Goal: Task Accomplishment & Management: Use online tool/utility

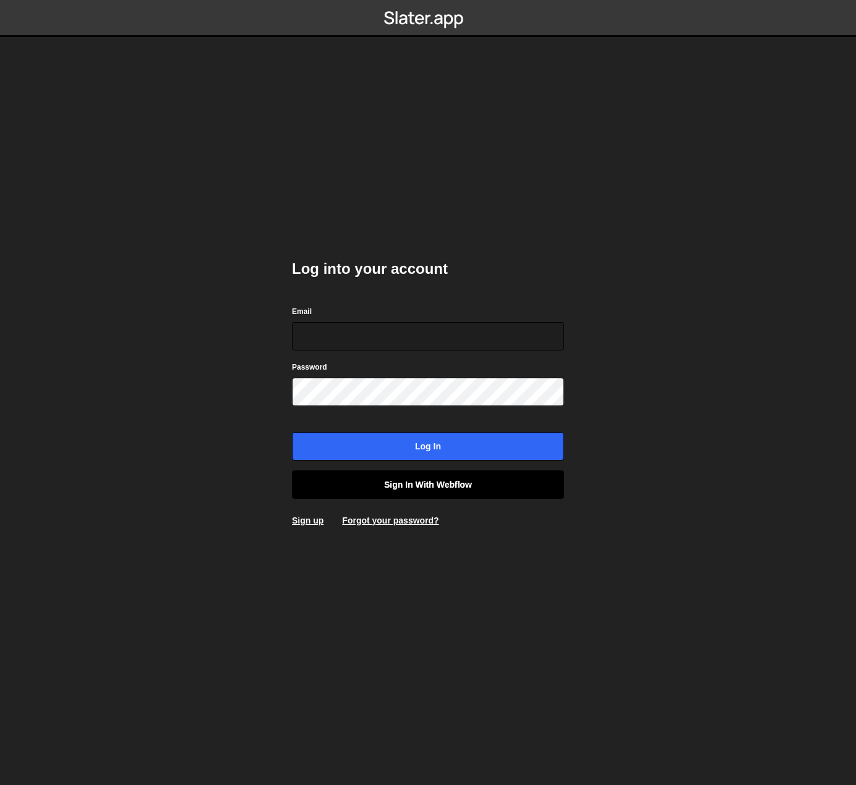
click at [427, 493] on link "Sign in with Webflow" at bounding box center [428, 485] width 272 height 28
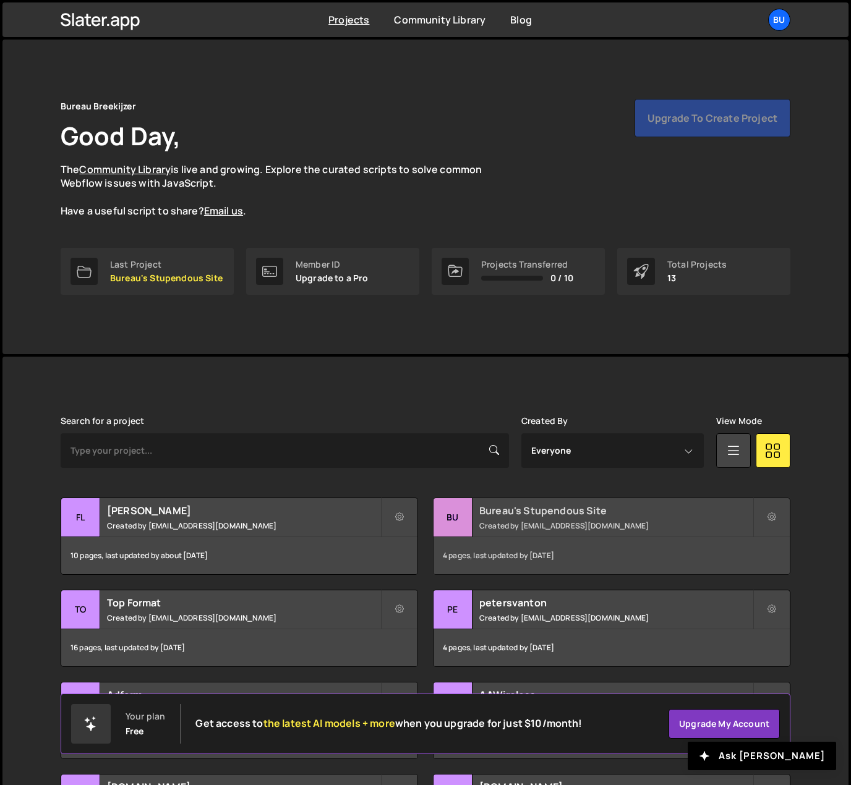
click at [518, 519] on div "Bureau's Stupendous Site Created by beheer@bureaubreekijzer.nl" at bounding box center [611, 517] width 356 height 38
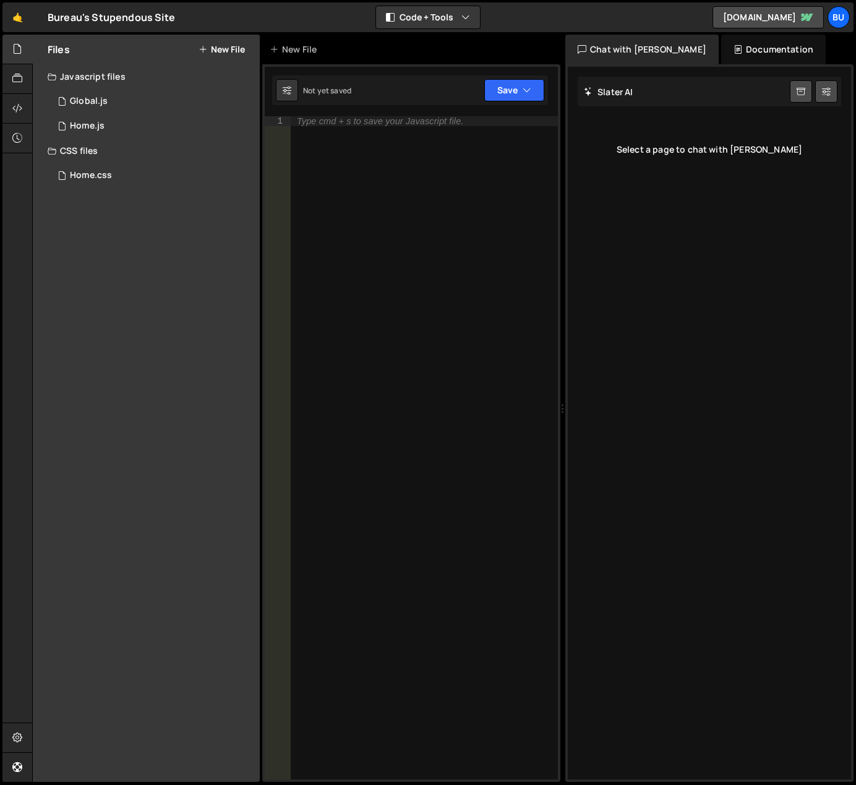
click at [100, 17] on div "Bureau's Stupendous Site ⚠️ Code is being edited in another browser" at bounding box center [111, 17] width 127 height 15
click at [124, 124] on div "1 Home.js 0" at bounding box center [154, 126] width 212 height 25
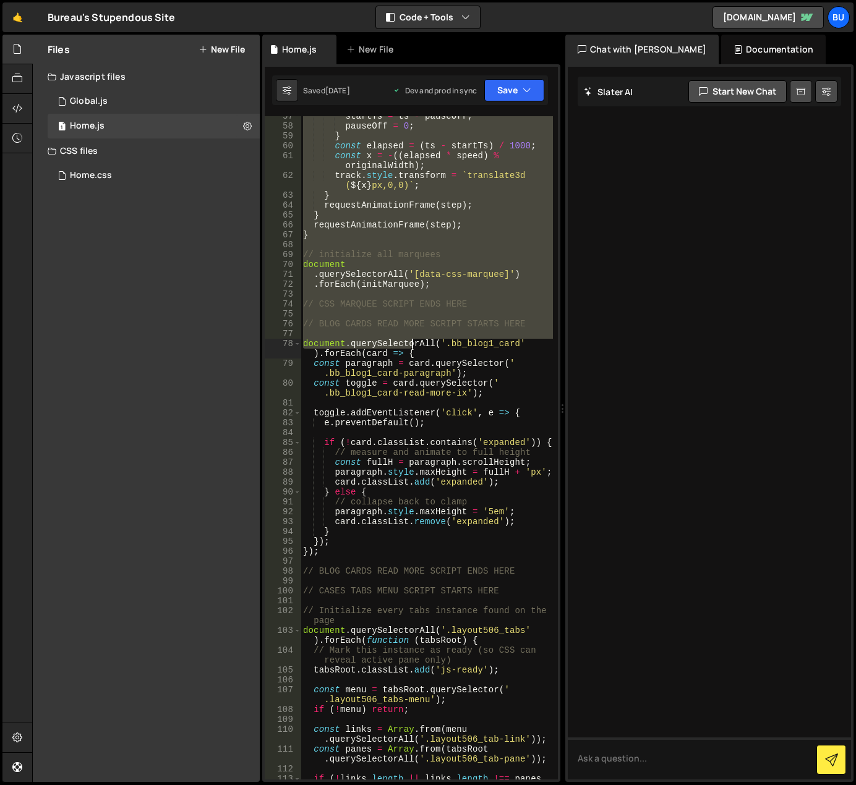
scroll to position [705, 0]
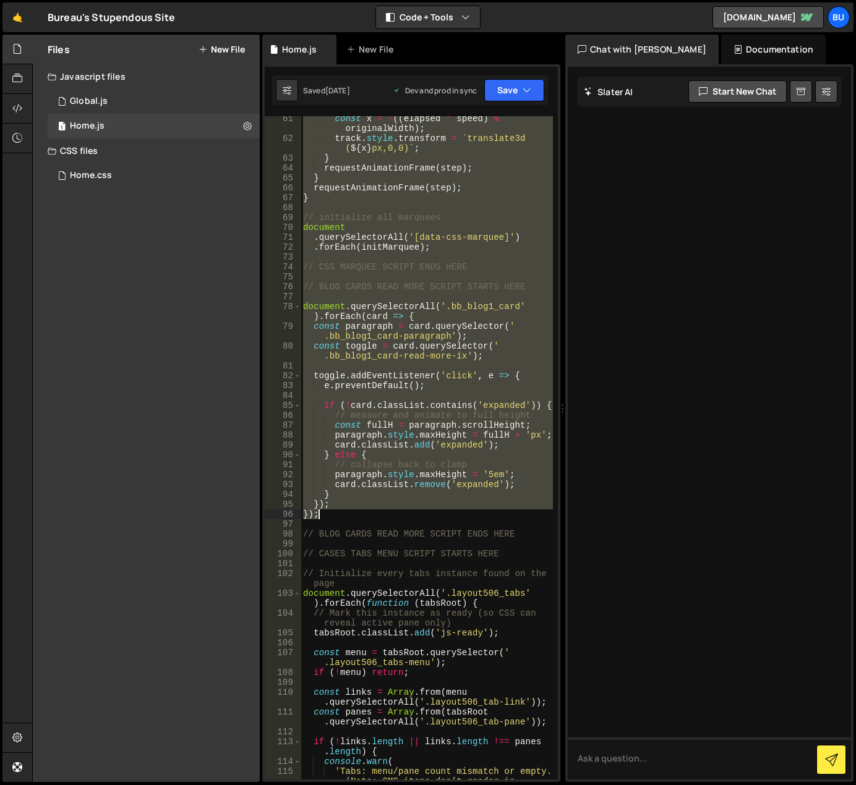
drag, startPoint x: 304, startPoint y: 121, endPoint x: 353, endPoint y: 518, distance: 400.6
click at [353, 518] on div "const x = - (( elapsed * speed ) % originalWidth ) ; track . style . transform …" at bounding box center [427, 470] width 252 height 713
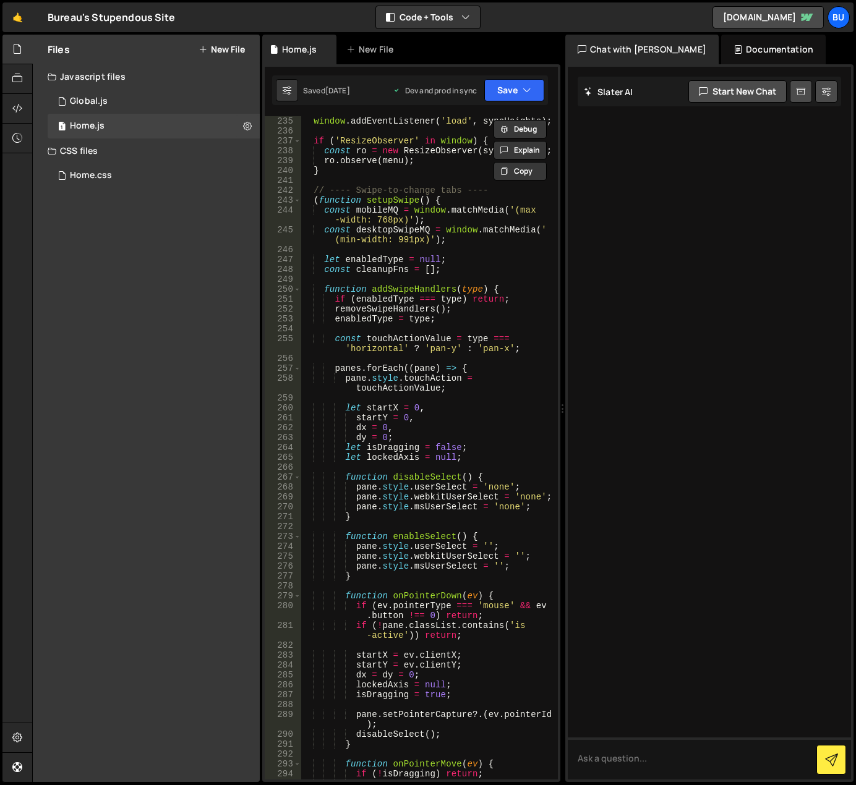
scroll to position [2968, 0]
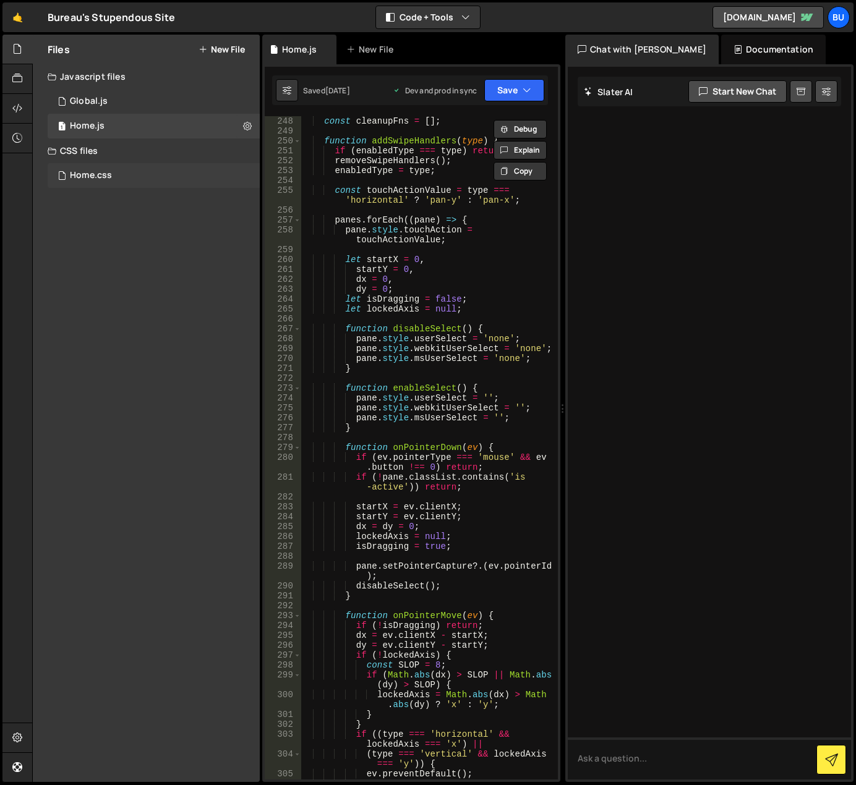
click at [88, 178] on div "Home.css" at bounding box center [91, 175] width 42 height 11
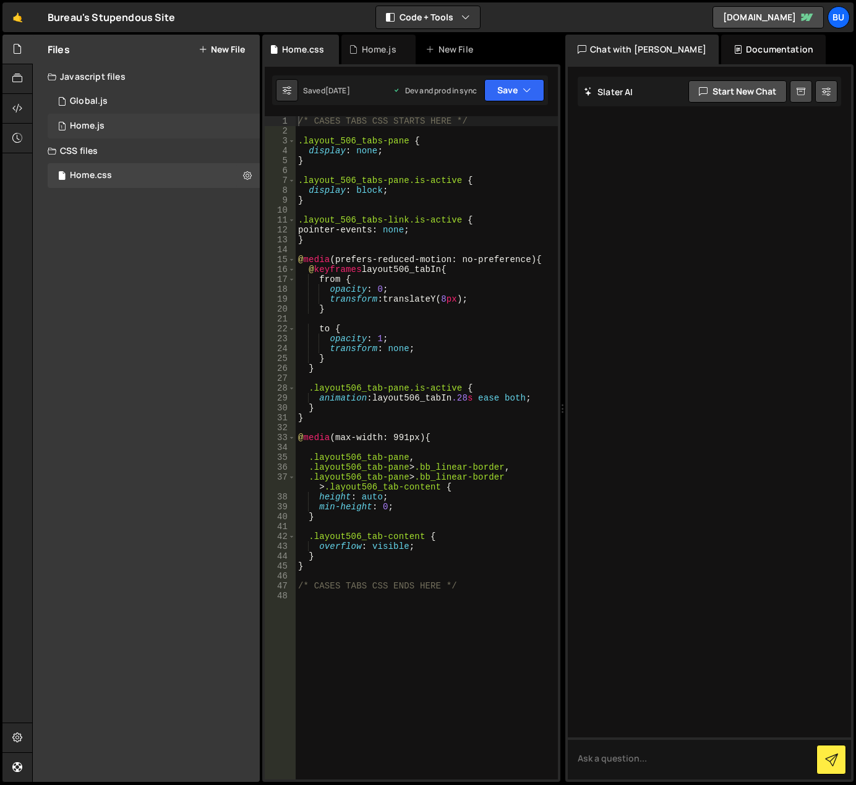
click at [100, 124] on div "Home.js" at bounding box center [87, 126] width 35 height 11
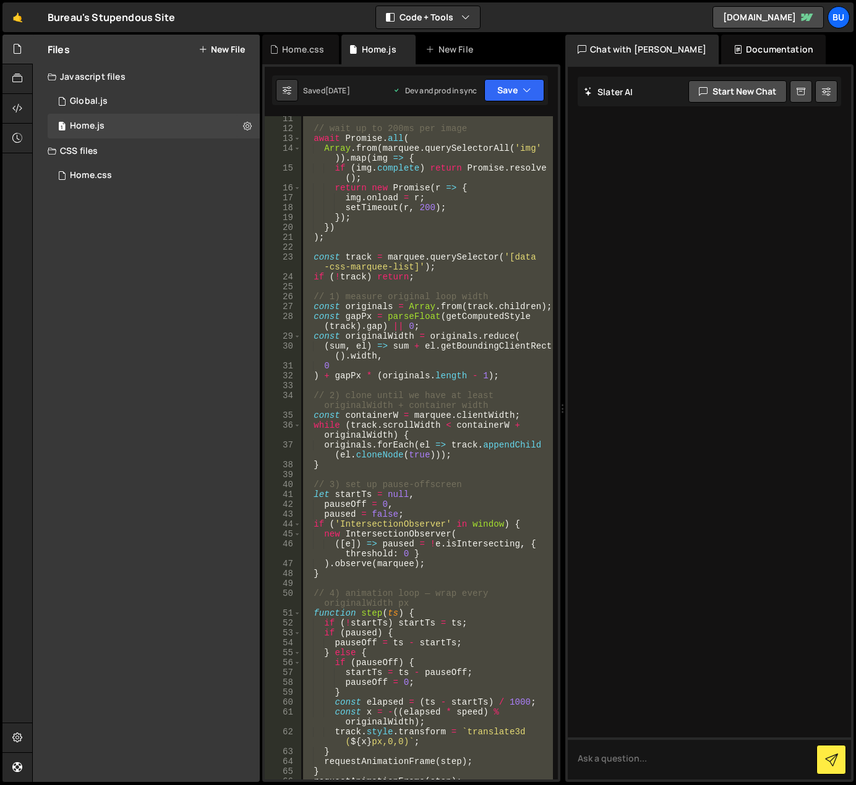
scroll to position [0, 0]
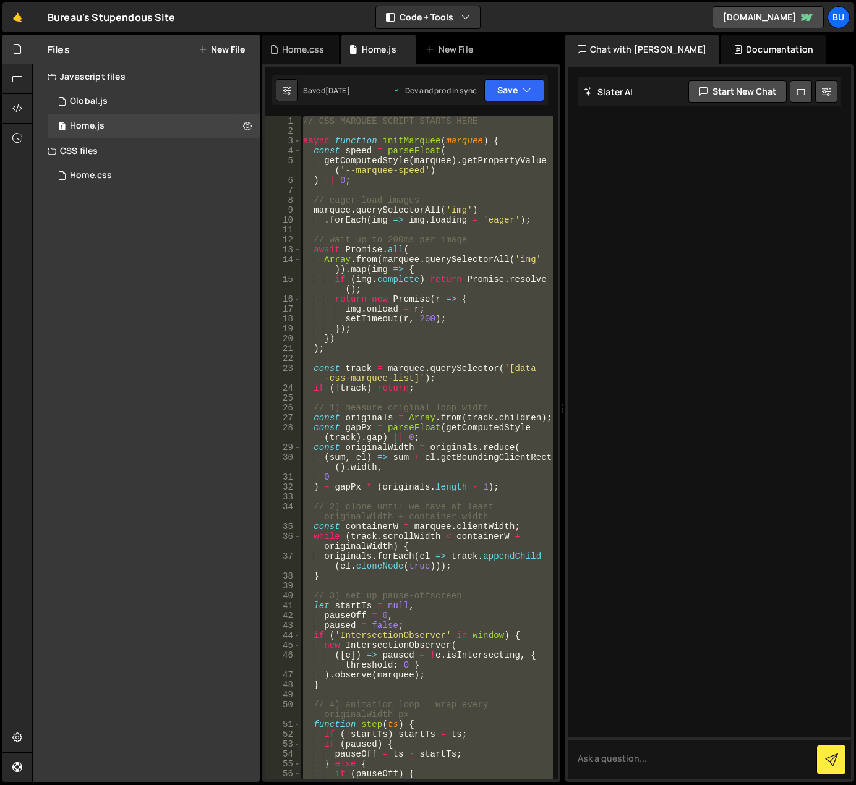
click at [331, 195] on div "// CSS MARQUEE SCRIPT STARTS HERE async function initMarquee ( marquee ) { cons…" at bounding box center [427, 447] width 252 height 663
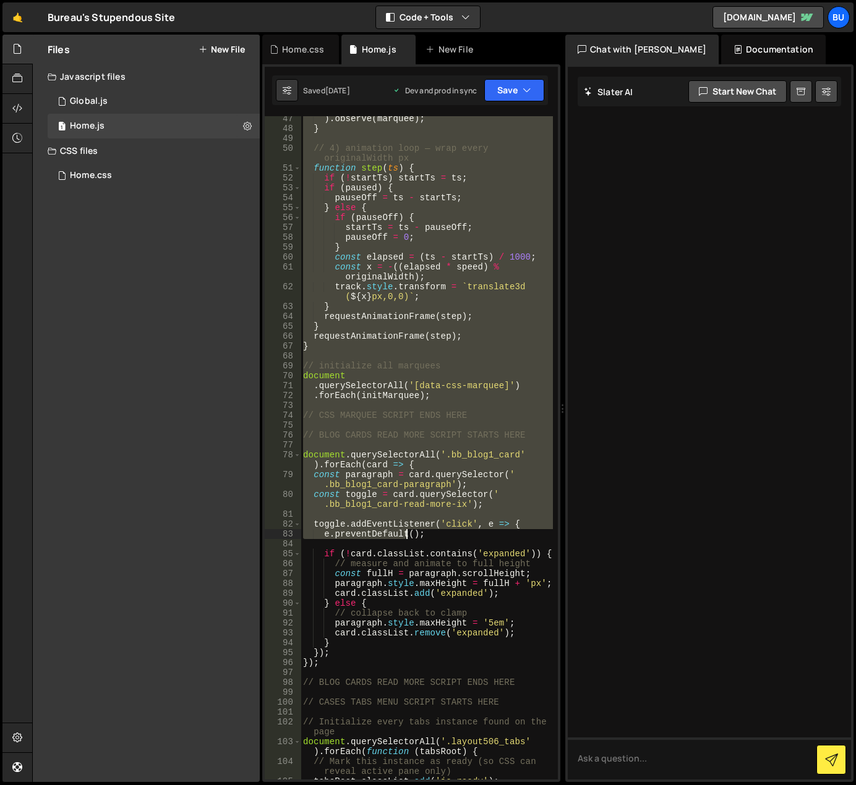
scroll to position [557, 0]
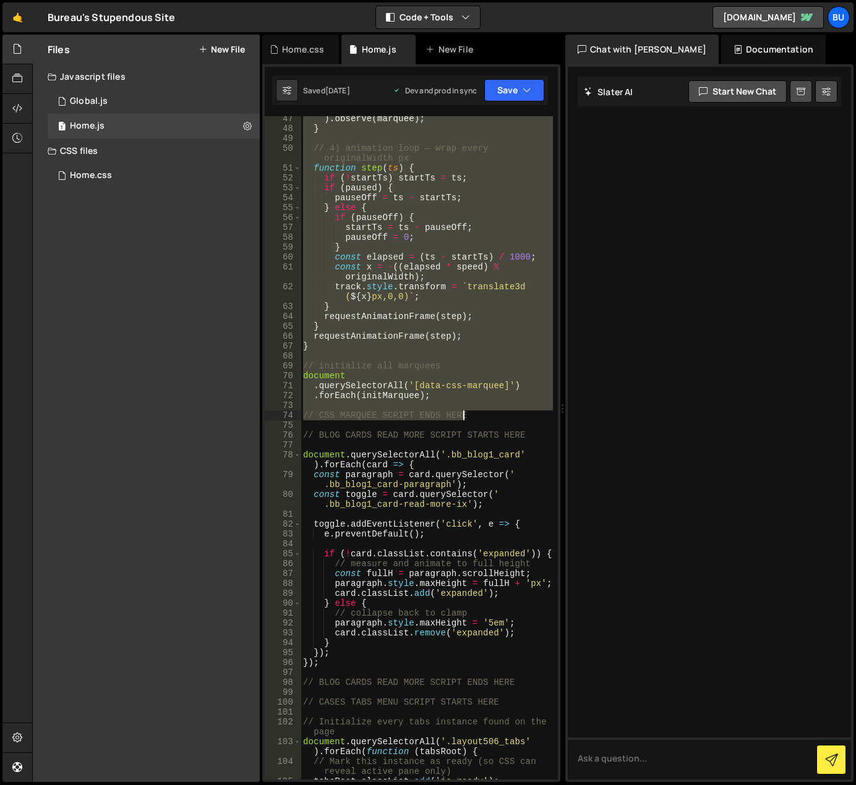
drag, startPoint x: 304, startPoint y: 122, endPoint x: 480, endPoint y: 418, distance: 344.4
click at [480, 418] on div ") . observe ( marquee ) ; } // 4) animation loop — wrap every originalWidth px …" at bounding box center [427, 455] width 252 height 683
type textarea "// CSS MARQUEE SCRIPT ENDS HERE"
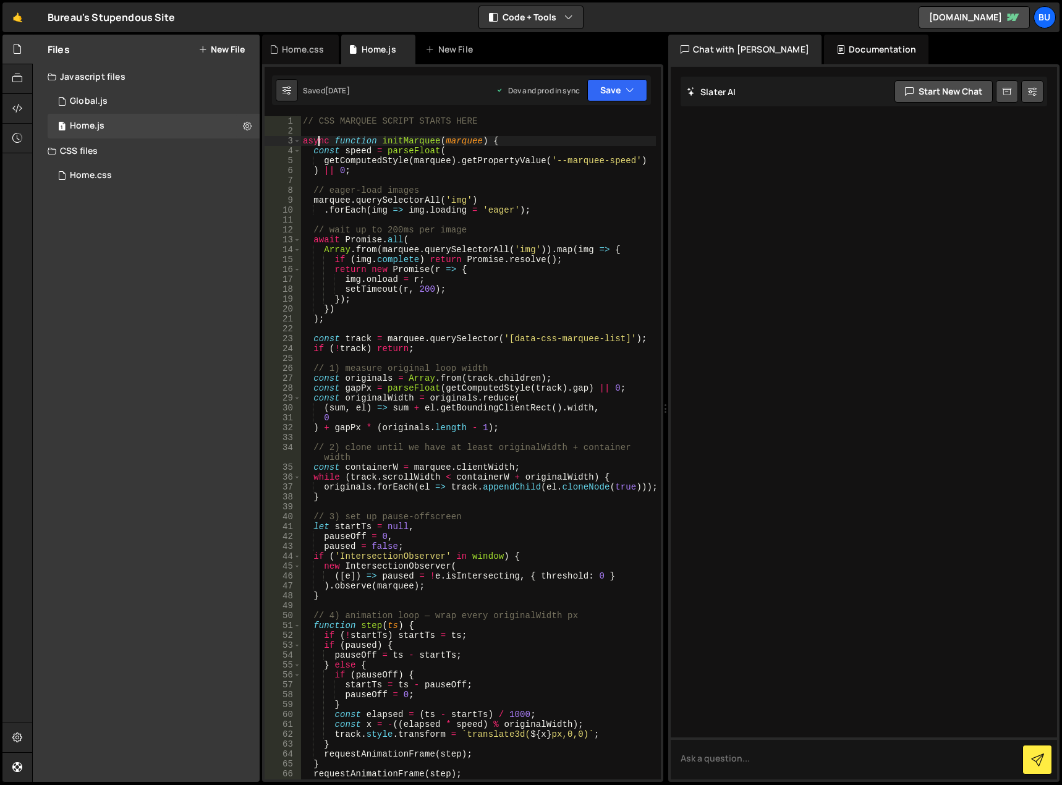
click at [321, 137] on div "// CSS MARQUEE SCRIPT STARTS HERE async function initMarquee ( marquee ) { cons…" at bounding box center [479, 457] width 356 height 683
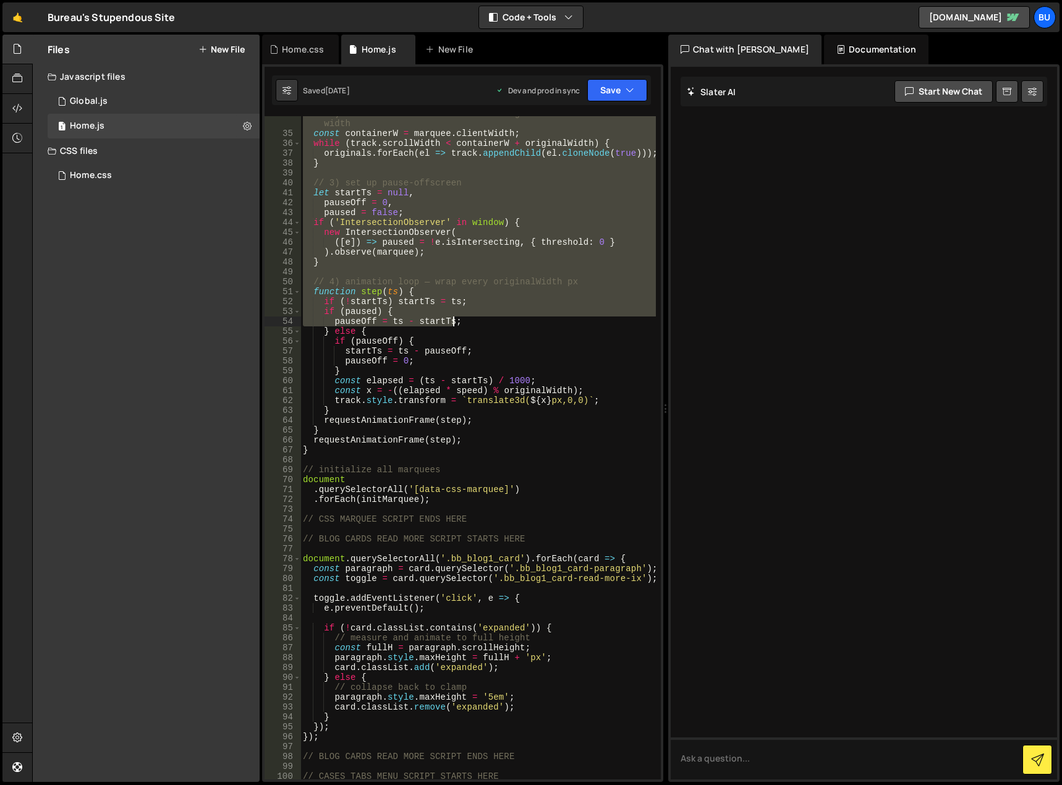
scroll to position [371, 0]
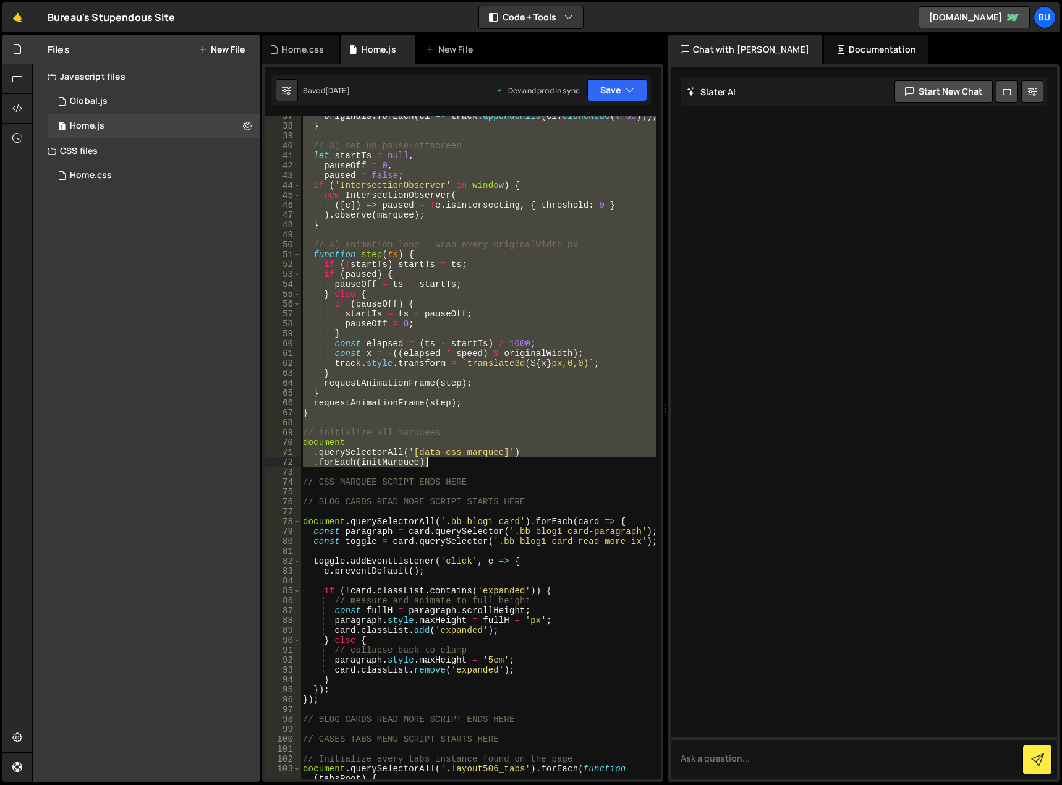
drag, startPoint x: 302, startPoint y: 135, endPoint x: 506, endPoint y: 465, distance: 387.6
click at [506, 465] on div "originals . forEach ( el => track . appendChild ( el . cloneNode ( true ))) ; }…" at bounding box center [479, 457] width 356 height 693
paste textarea "document.querySelectorAll('[data-css-marquee]')"
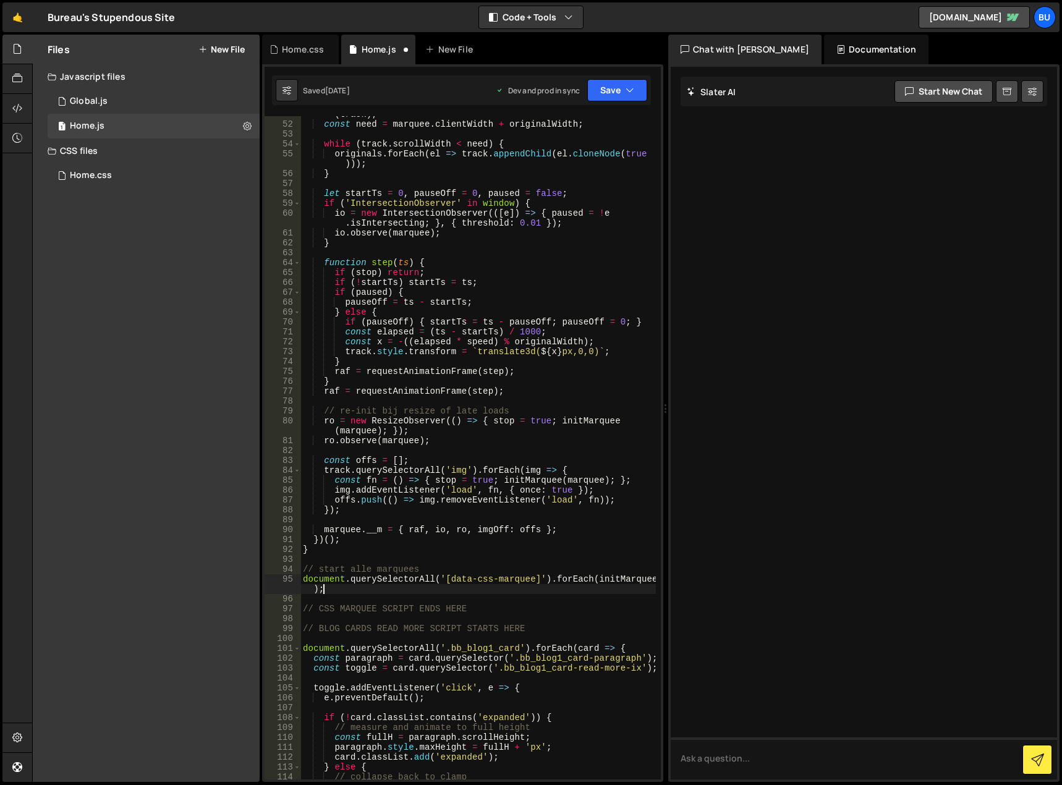
scroll to position [581, 0]
drag, startPoint x: 435, startPoint y: 568, endPoint x: 275, endPoint y: 566, distance: 160.2
click at [275, 566] on div "document.querySelectorAll('[data-css-marquee]').forEach(initMarquee); 51 52 53 …" at bounding box center [463, 447] width 396 height 663
type textarea "// start alle marquees"
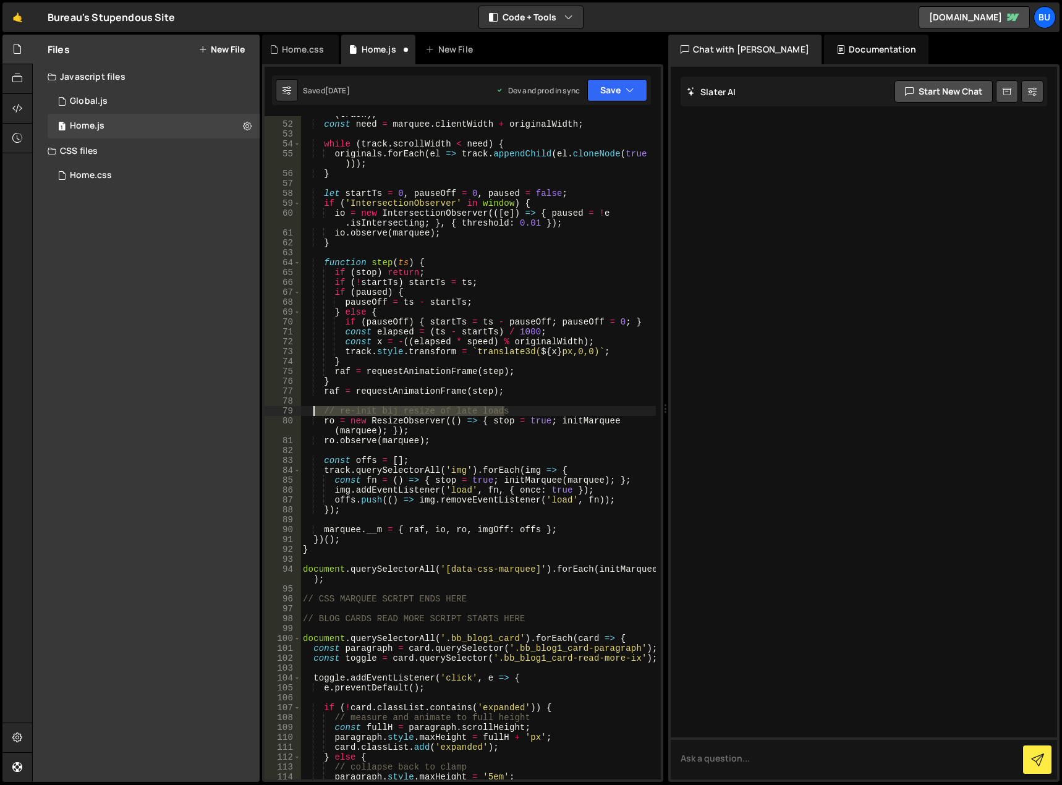
drag, startPoint x: 510, startPoint y: 414, endPoint x: 302, endPoint y: 411, distance: 208.4
click at [302, 411] on div "const { width : originalWidth , originals } = measureLoopWidth ( track ) ; cons…" at bounding box center [479, 446] width 356 height 693
type textarea "// re-init bij resize of late loads"
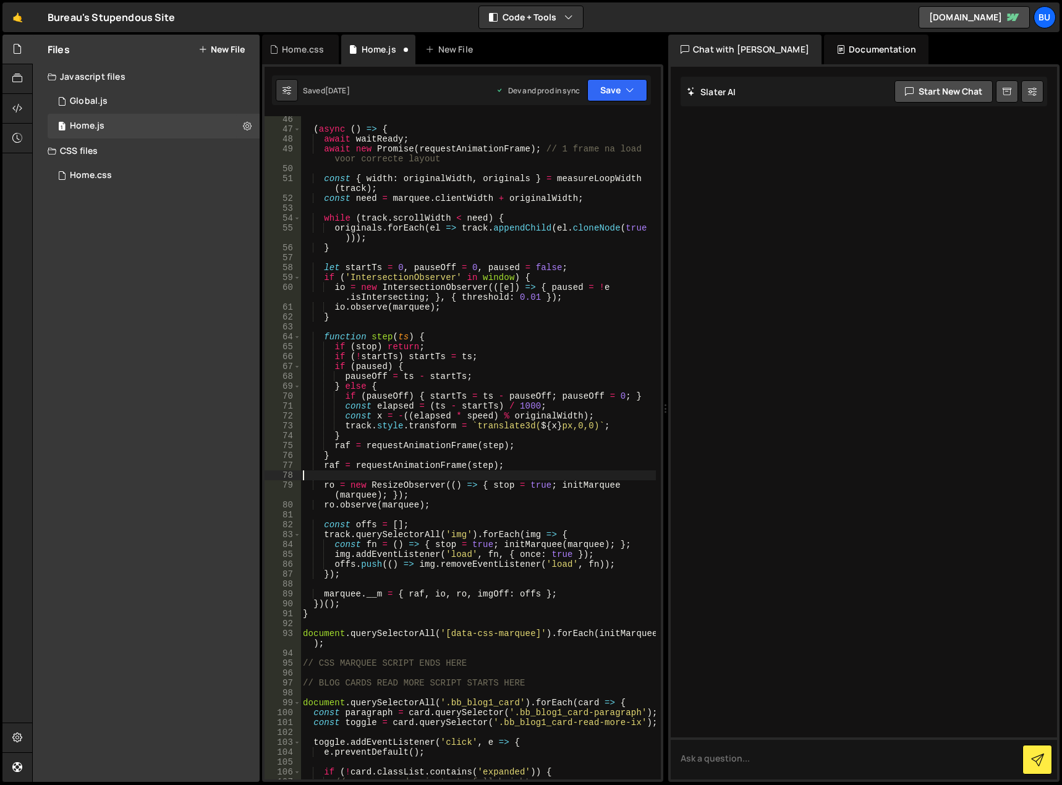
scroll to position [469, 0]
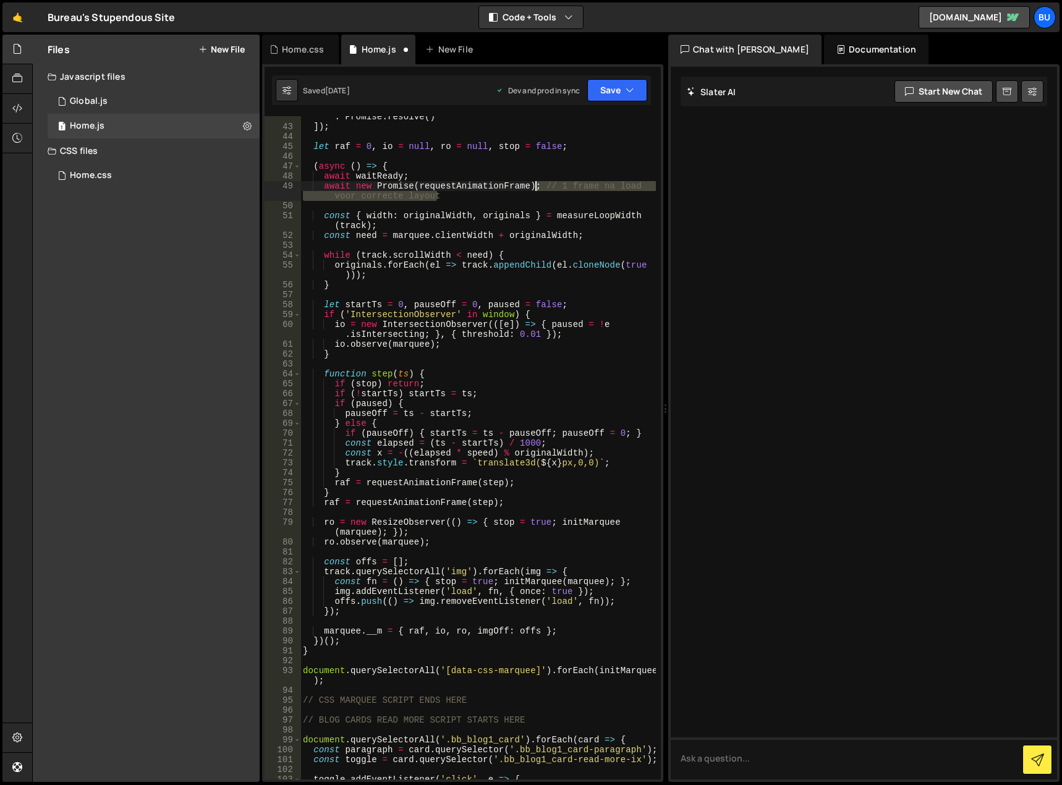
drag, startPoint x: 439, startPoint y: 197, endPoint x: 537, endPoint y: 182, distance: 98.8
click at [537, 182] on div "( document . fonts && document . fonts . ready ) ? document . fonts . ready : P…" at bounding box center [479, 448] width 356 height 693
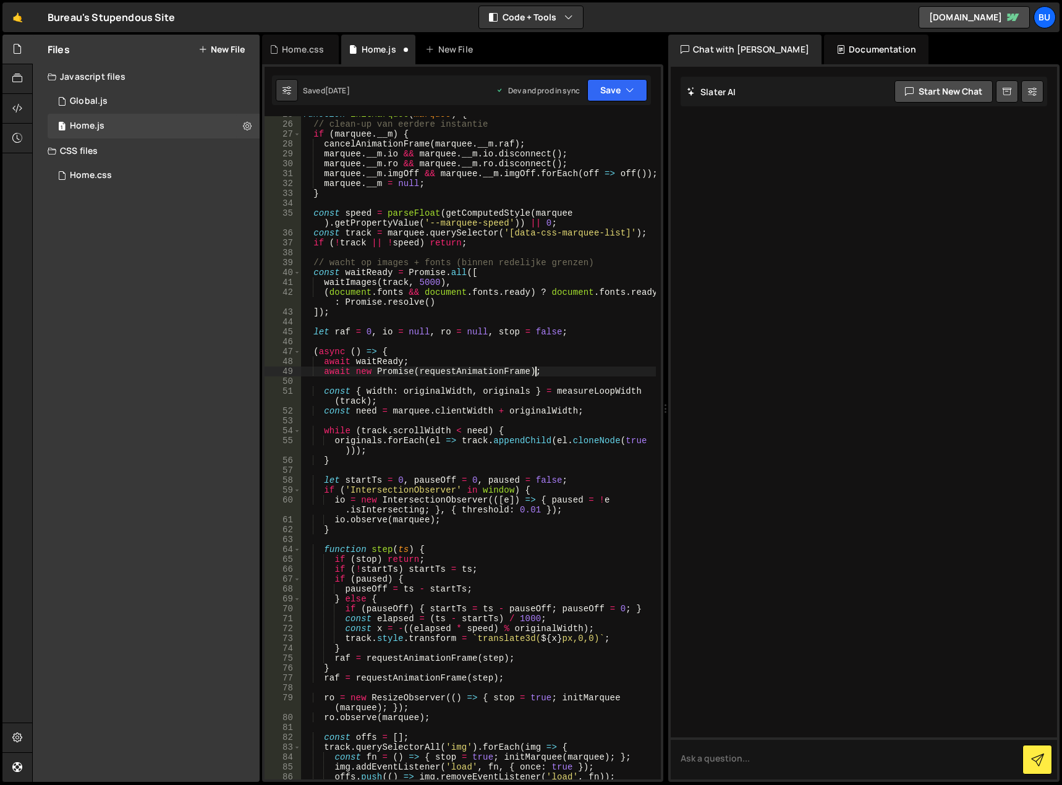
scroll to position [284, 0]
drag, startPoint x: 592, startPoint y: 260, endPoint x: 291, endPoint y: 260, distance: 300.5
click at [291, 260] on div "await new Promise(requestAnimationFrame); 25 26 27 28 29 30 31 32 33 34 35 36 3…" at bounding box center [463, 447] width 396 height 663
type textarea "// wacht op images + fonts (binnen redelijke grenzen)"
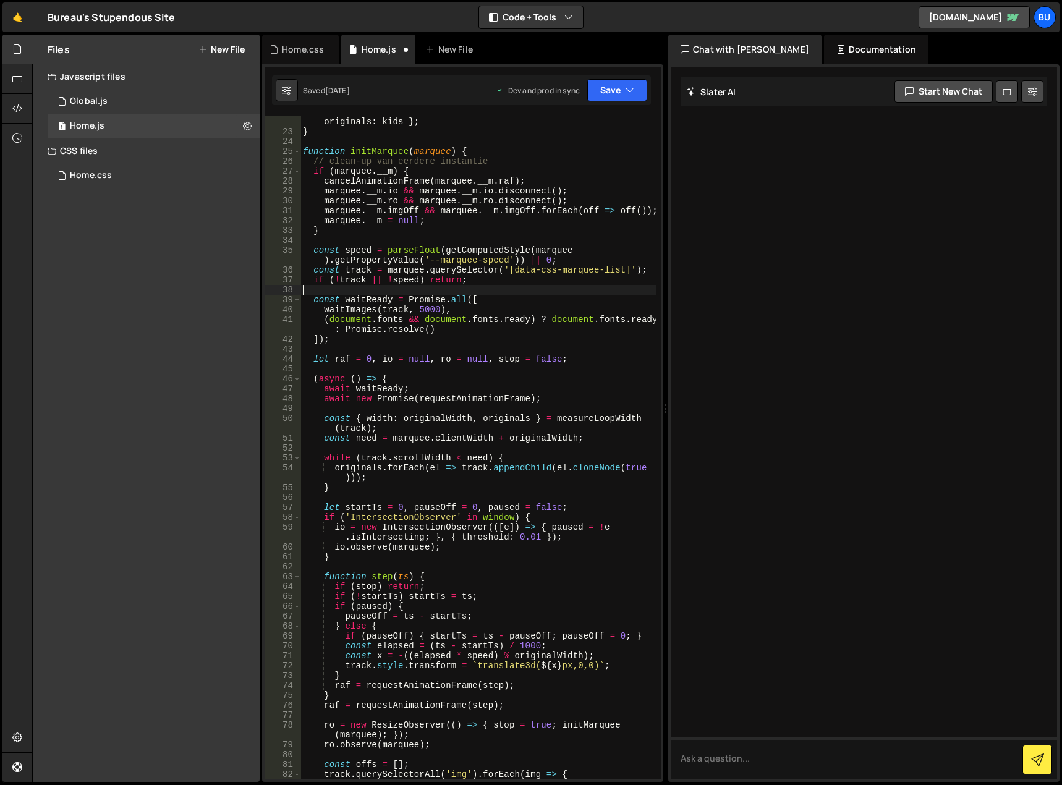
scroll to position [247, 0]
drag, startPoint x: 493, startPoint y: 160, endPoint x: 292, endPoint y: 158, distance: 201.6
click at [281, 158] on div "22 23 24 25 26 27 28 29 30 31 32 33 34 35 36 37 38 39 40 41 42 43 44 45 46 47 4…" at bounding box center [463, 447] width 396 height 663
type textarea "// clean-up van eerdere instantie"
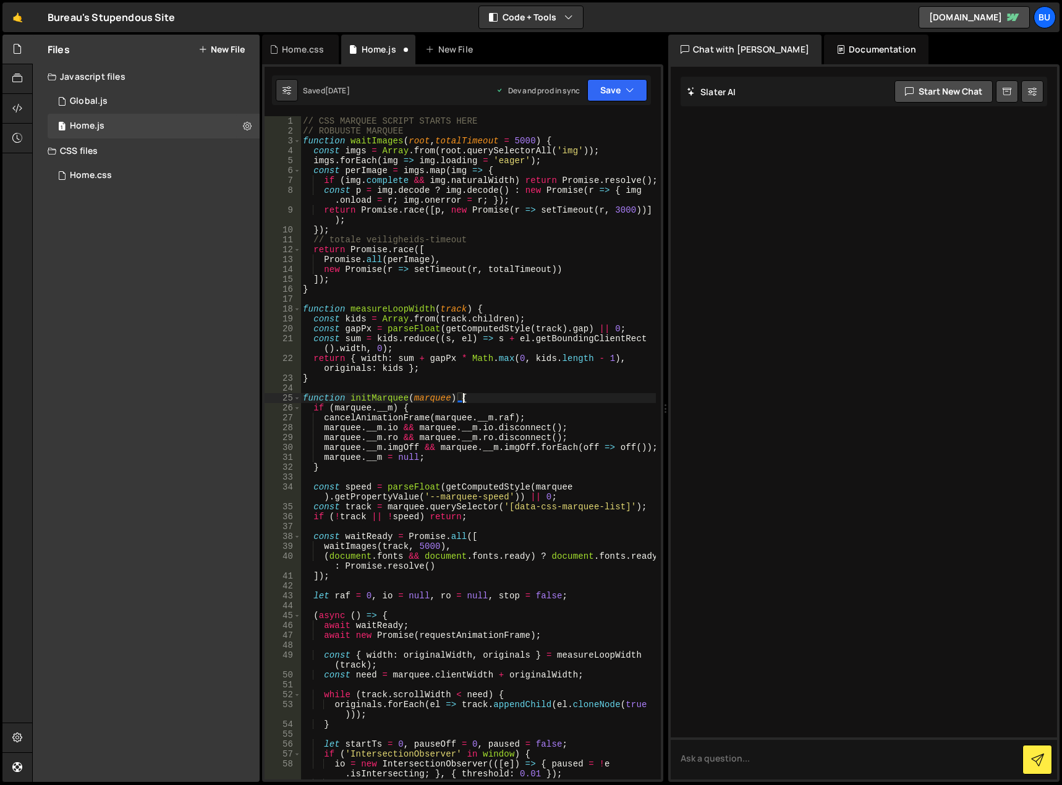
scroll to position [0, 0]
drag, startPoint x: 443, startPoint y: 236, endPoint x: 297, endPoint y: 237, distance: 145.9
click at [297, 237] on div "function initMarquee(marquee) { 1 2 3 4 5 6 7 8 9 10 11 12 13 14 15 16 17 18 19…" at bounding box center [463, 447] width 396 height 663
type textarea "// totale veiligheids-timeout"
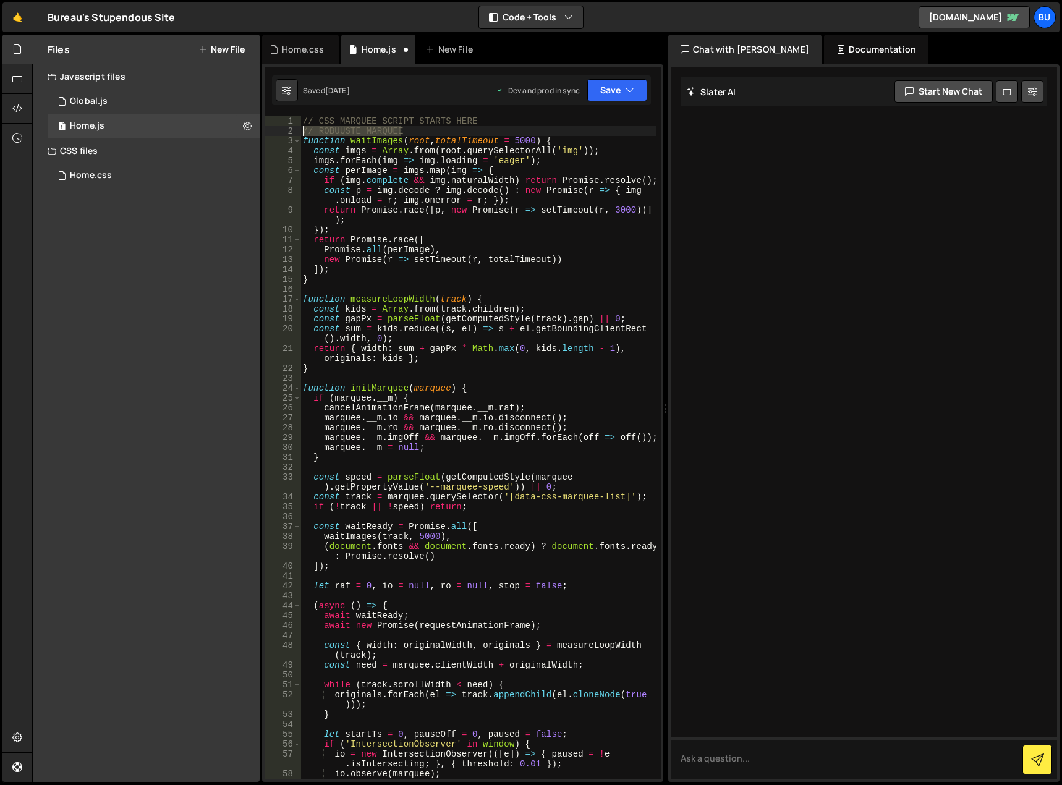
drag, startPoint x: 414, startPoint y: 131, endPoint x: 297, endPoint y: 131, distance: 116.9
click at [297, 131] on div "}); 1 2 3 4 5 6 7 8 9 10 11 12 13 14 15 16 17 18 19 20 21 22 23 24 25 26 27 28 …" at bounding box center [463, 447] width 396 height 663
type textarea "// ROBUUSTE MARQUEE"
click at [623, 92] on button "Save" at bounding box center [617, 90] width 60 height 22
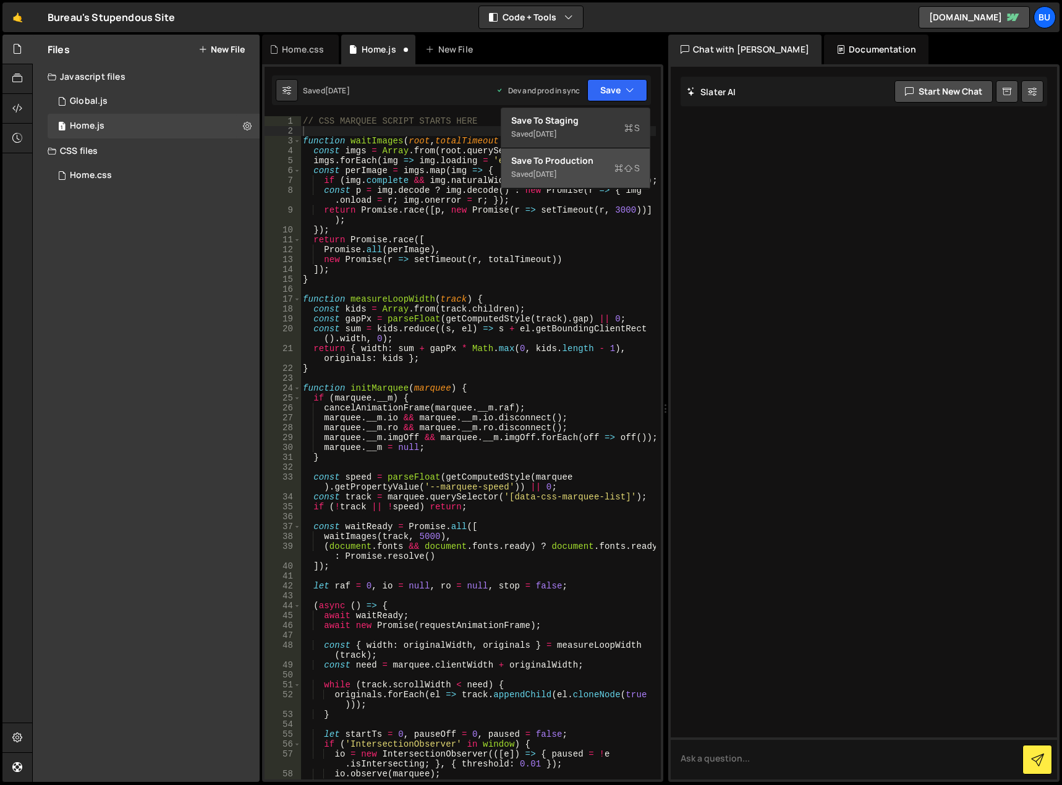
click at [589, 161] on div "Save to Production S" at bounding box center [575, 161] width 129 height 12
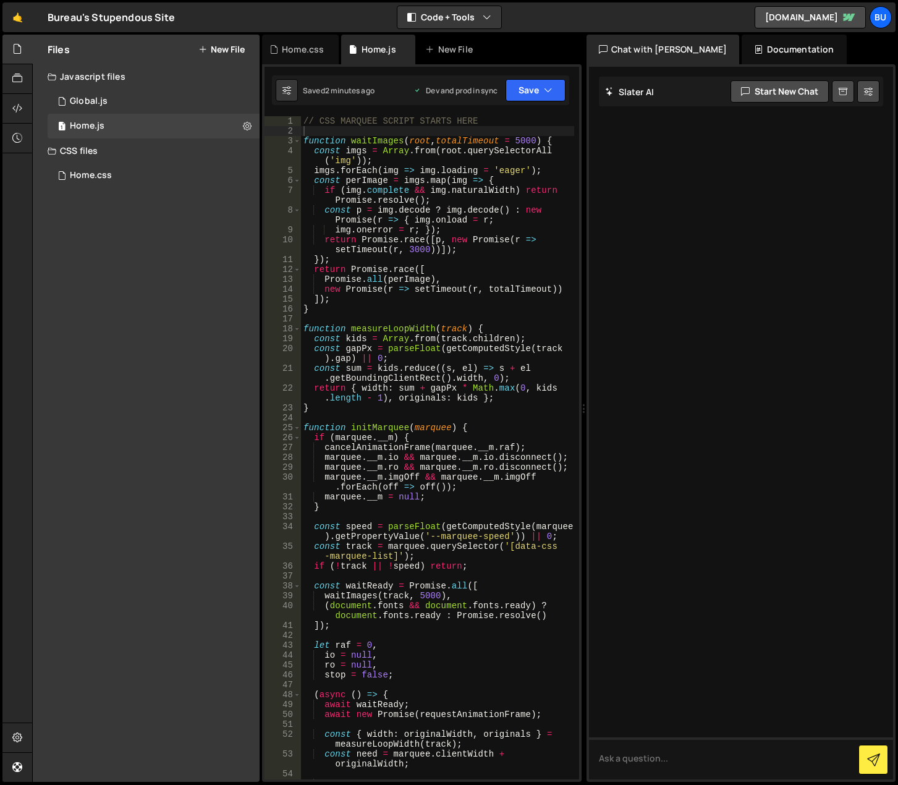
click at [372, 307] on div "// CSS MARQUEE SCRIPT STARTS HERE function waitImages ( root , totalTimeout = 5…" at bounding box center [437, 462] width 273 height 693
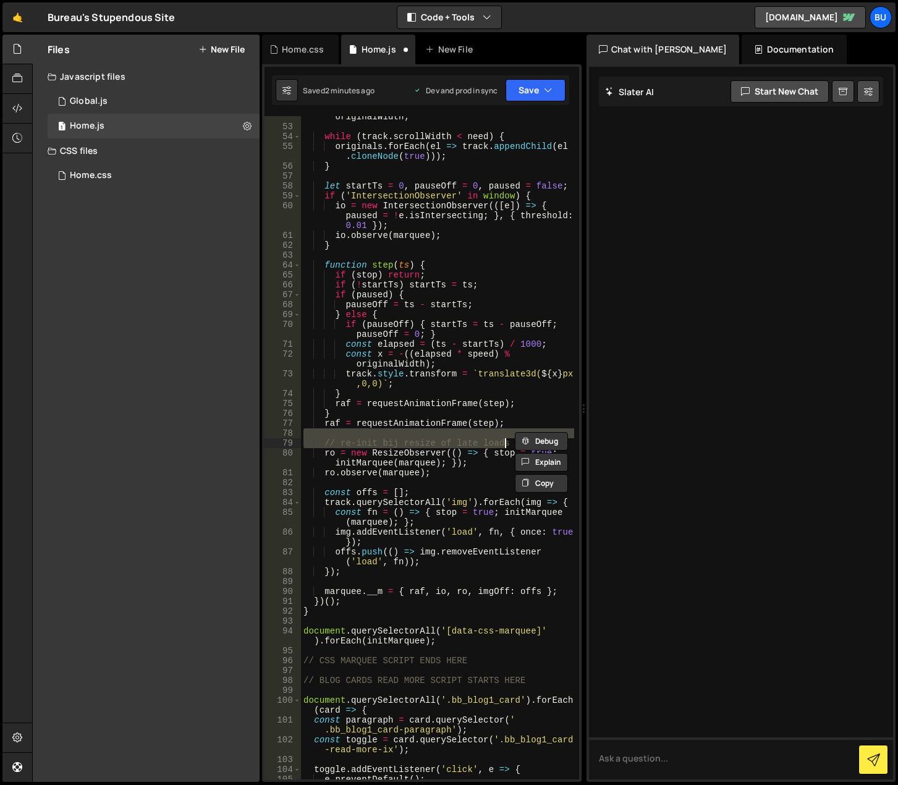
scroll to position [668, 0]
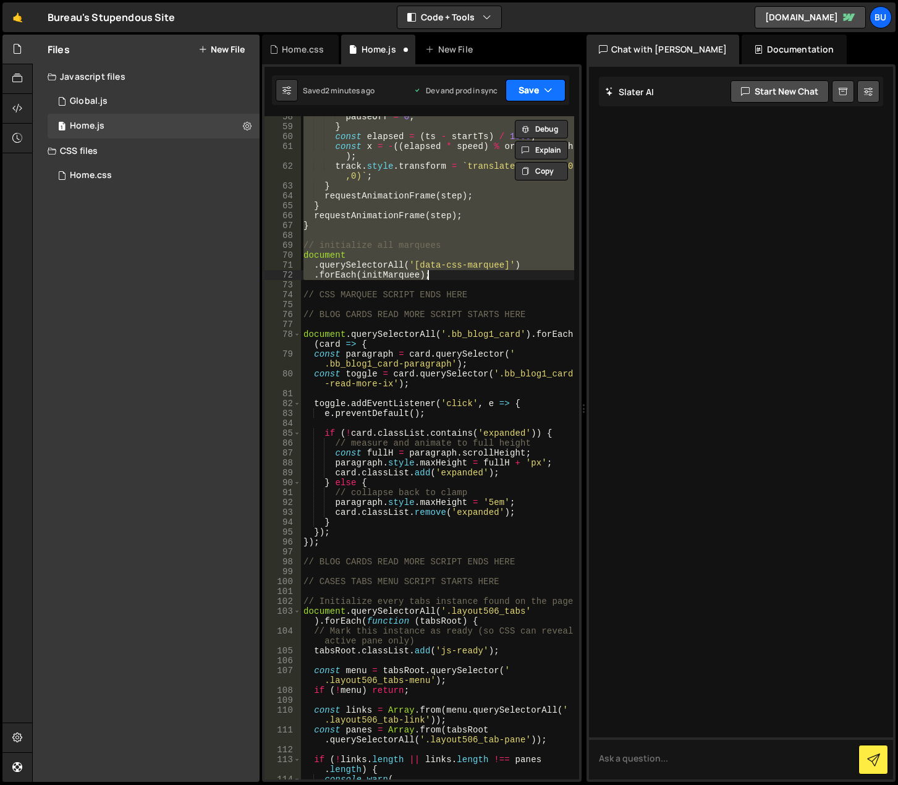
click at [538, 86] on button "Save" at bounding box center [536, 90] width 60 height 22
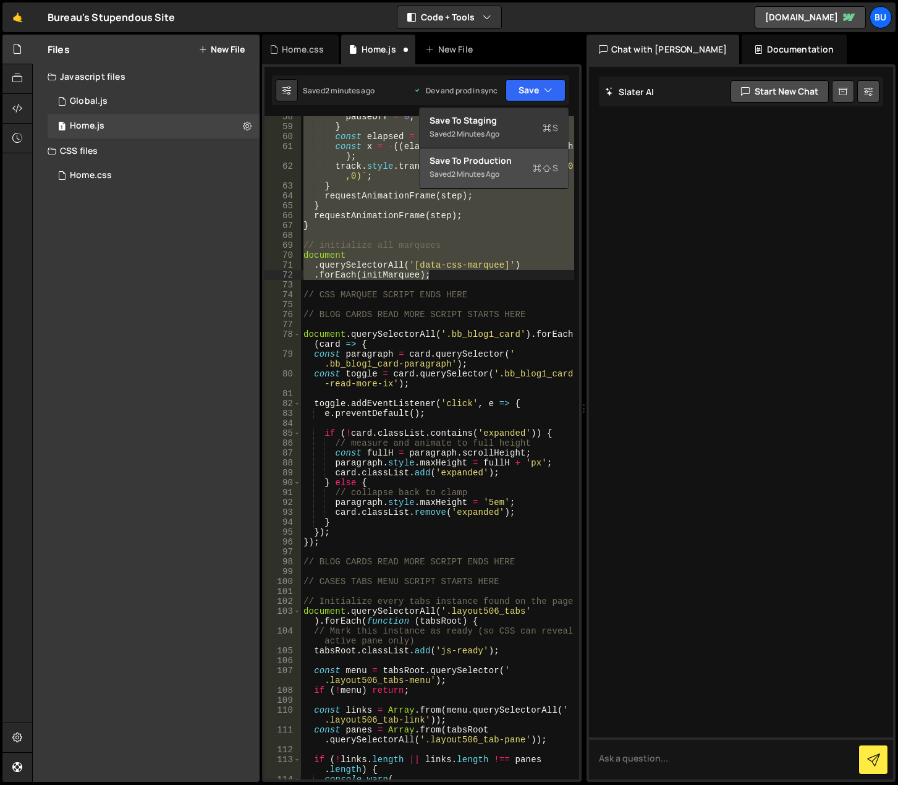
click at [503, 173] on div "Saved 2 minutes ago" at bounding box center [494, 174] width 129 height 15
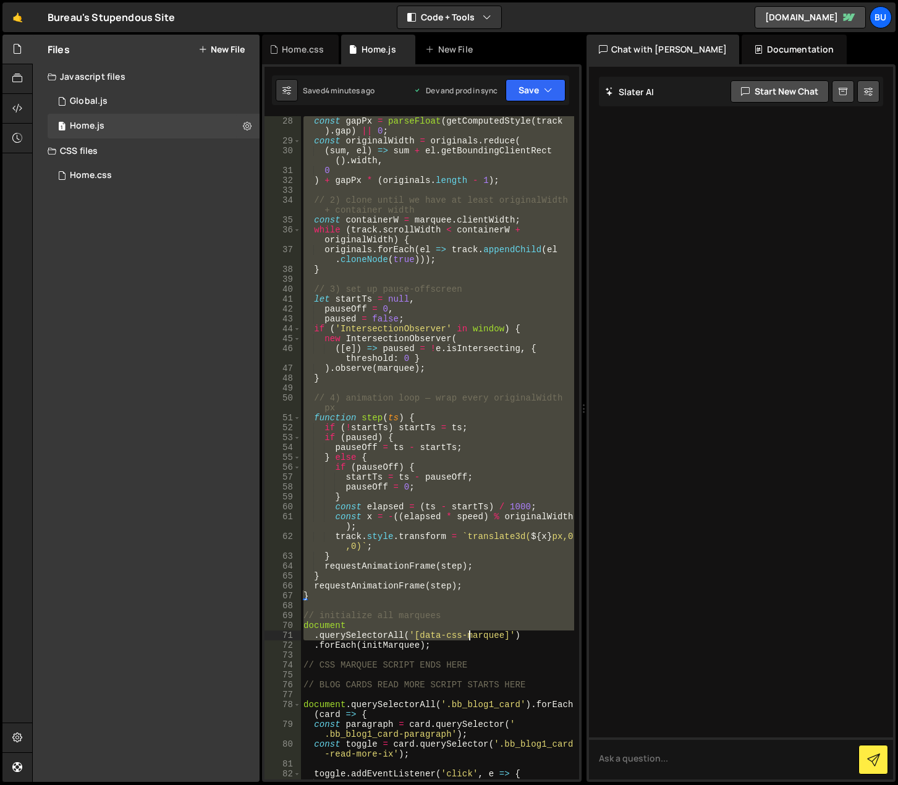
scroll to position [297, 0]
drag, startPoint x: 305, startPoint y: 120, endPoint x: 486, endPoint y: 651, distance: 561.0
click at [486, 651] on div "const gapPx = parseFloat ( getComputedStyle ( track ) . gap ) || 0 ; const orig…" at bounding box center [437, 462] width 273 height 693
type textarea ".forEach(initMarquee);"
click at [486, 651] on div "const gapPx = parseFloat ( getComputedStyle ( track ) . gap ) || 0 ; const orig…" at bounding box center [437, 447] width 273 height 663
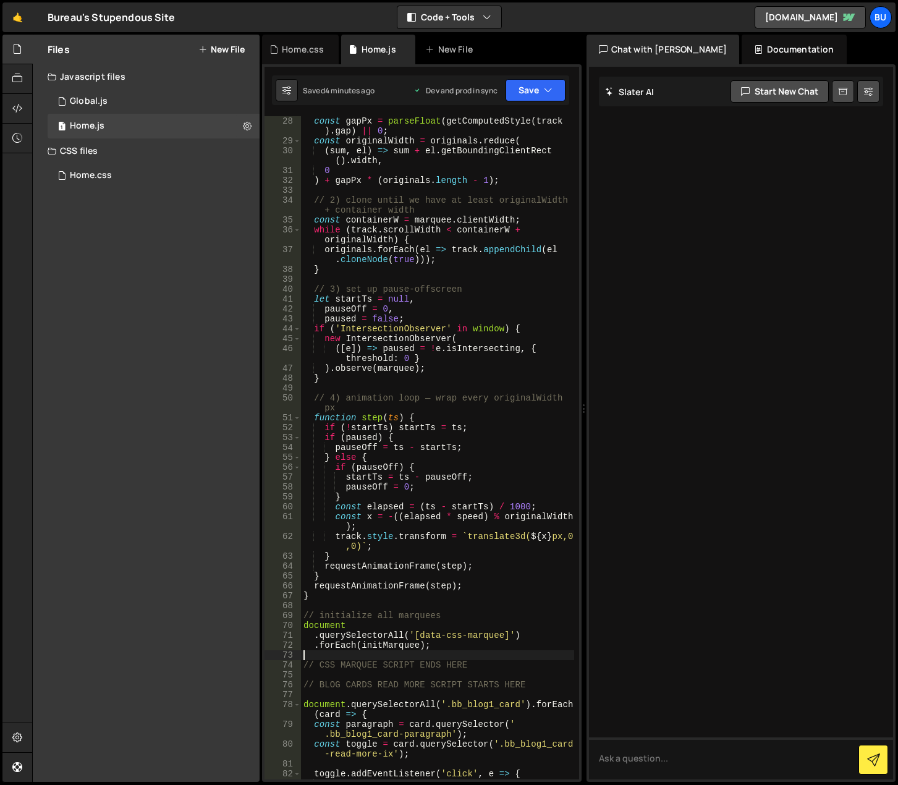
click at [469, 643] on div "const gapPx = parseFloat ( getComputedStyle ( track ) . gap ) || 0 ; const orig…" at bounding box center [437, 462] width 273 height 693
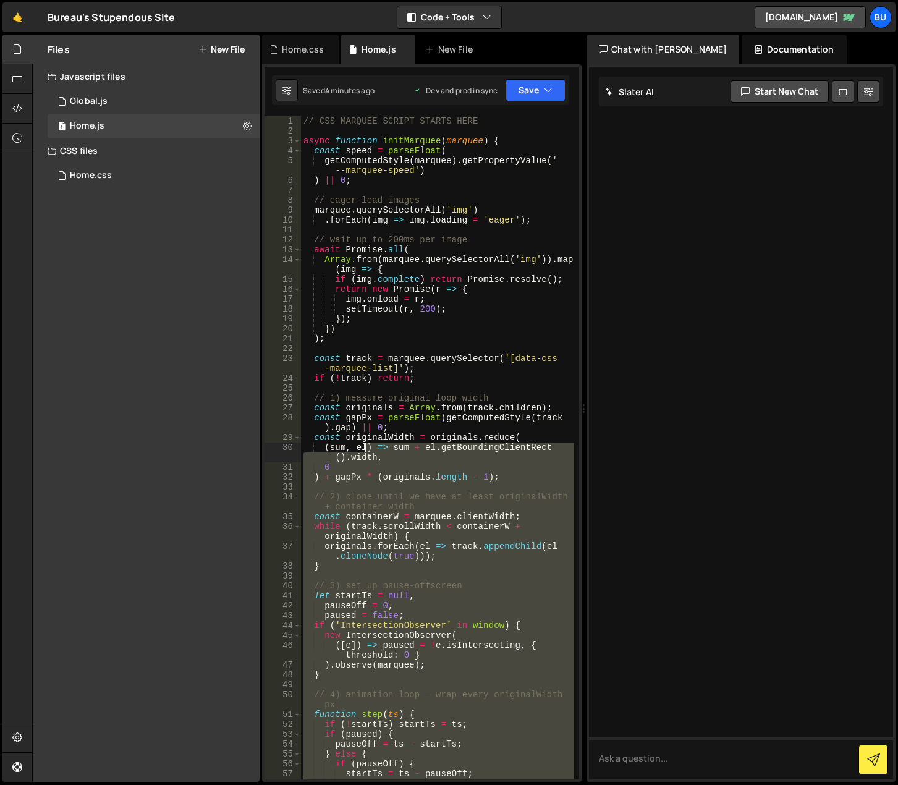
scroll to position [0, 0]
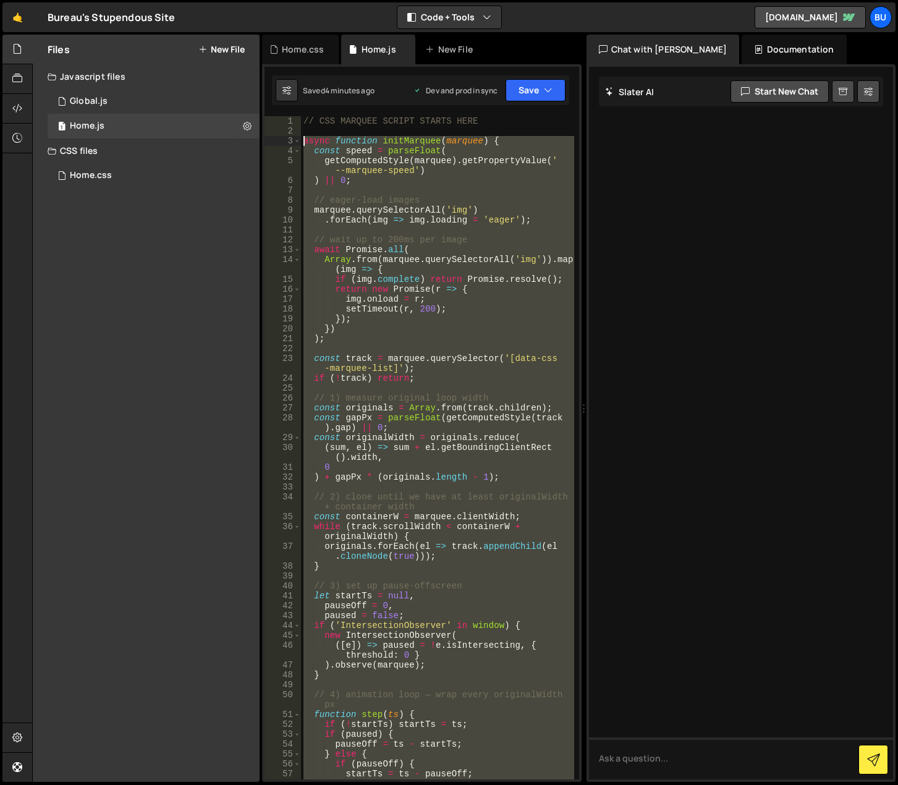
drag, startPoint x: 467, startPoint y: 646, endPoint x: 304, endPoint y: 136, distance: 534.8
click at [304, 136] on div "// CSS MARQUEE SCRIPT STARTS HERE async function initMarquee ( marquee ) { cons…" at bounding box center [437, 457] width 273 height 683
type textarea "async function initMarquee(marquee) { const speed = parseFloat("
paste textarea
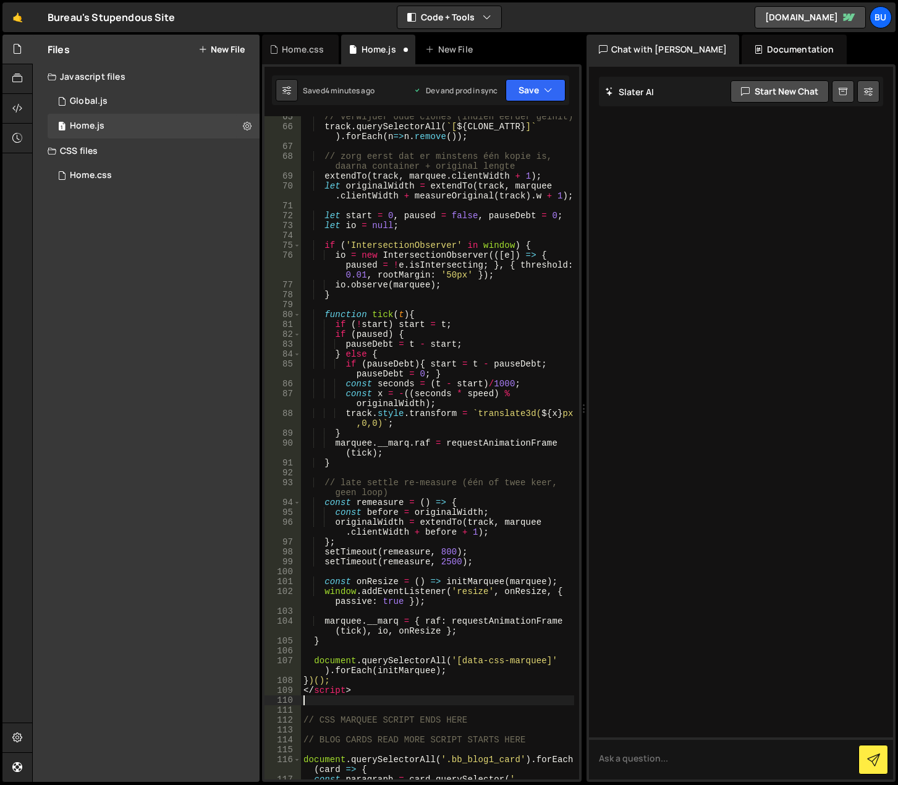
scroll to position [863, 0]
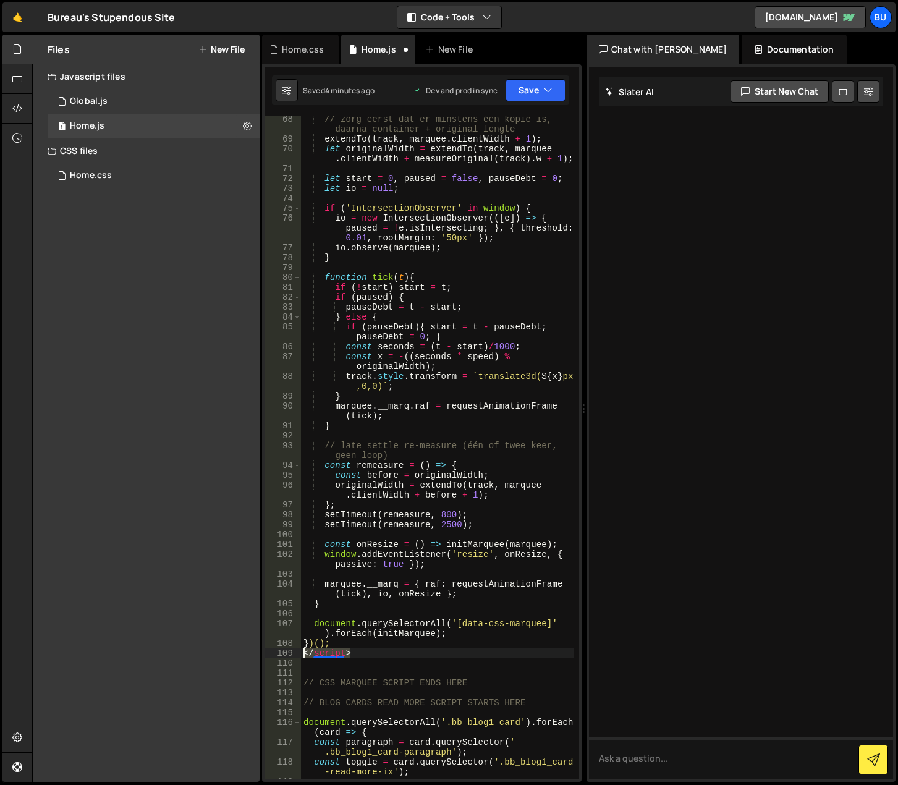
drag, startPoint x: 356, startPoint y: 655, endPoint x: 297, endPoint y: 656, distance: 58.7
click at [297, 656] on div "68 69 70 71 72 73 74 75 76 77 78 79 80 81 82 83 84 85 86 87 88 89 90 91 92 93 9…" at bounding box center [422, 447] width 315 height 663
type textarea "</script>"
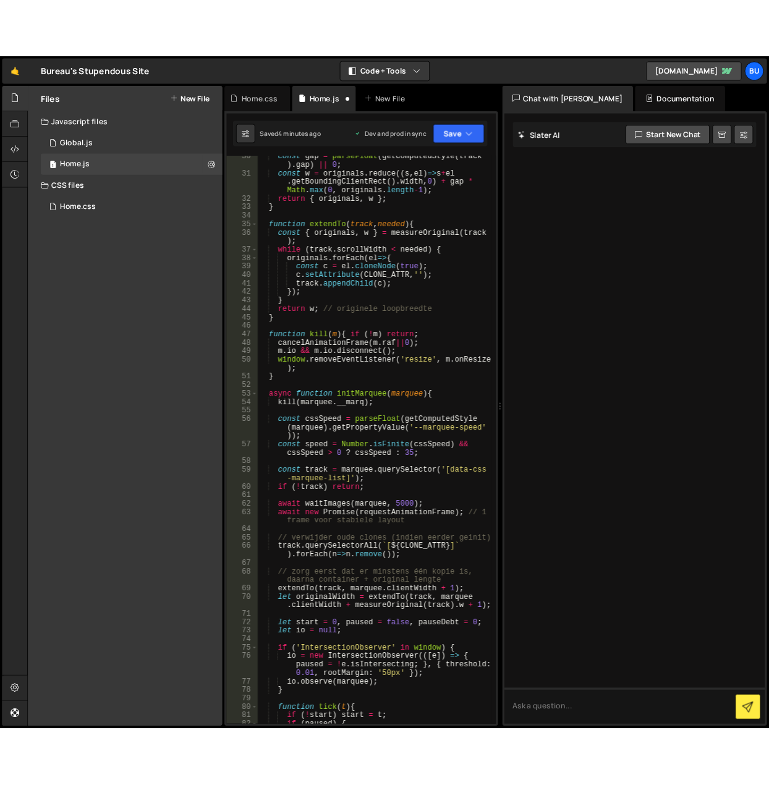
scroll to position [0, 0]
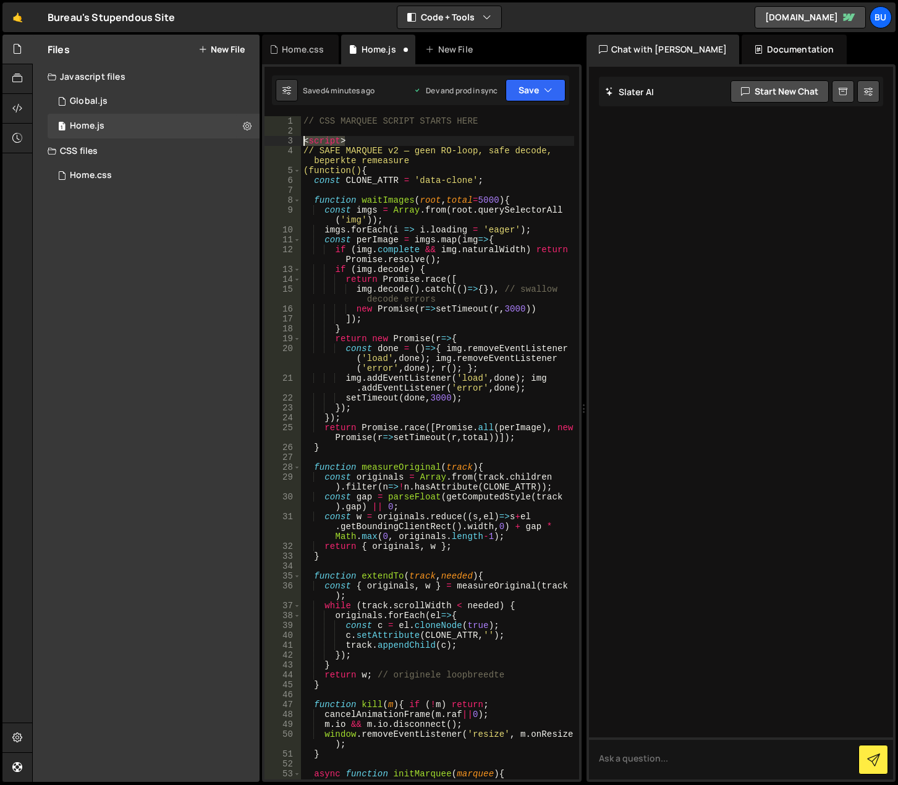
drag, startPoint x: 352, startPoint y: 140, endPoint x: 297, endPoint y: 139, distance: 54.4
click at [297, 139] on div "})(); 1 2 3 4 5 6 7 8 9 10 11 12 13 14 15 16 17 18 19 20 21 22 23 24 25 26 27 2…" at bounding box center [422, 447] width 315 height 663
type textarea "<script>"
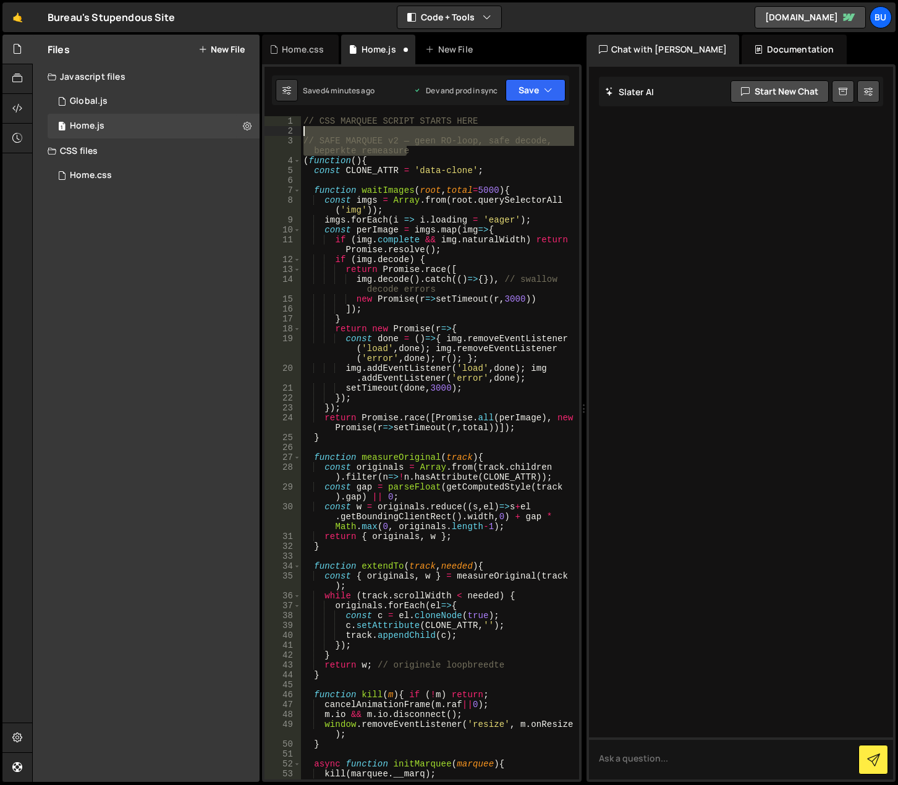
drag, startPoint x: 402, startPoint y: 143, endPoint x: 286, endPoint y: 132, distance: 116.8
click at [286, 132] on div "1 2 3 4 5 6 7 8 9 10 11 12 13 14 15 16 17 18 19 20 21 22 23 24 25 26 27 28 29 3…" at bounding box center [422, 447] width 315 height 663
type textarea "// SAFE MARQUEE v2 — geen RO-loop, safe decode, beperkte remeasure"
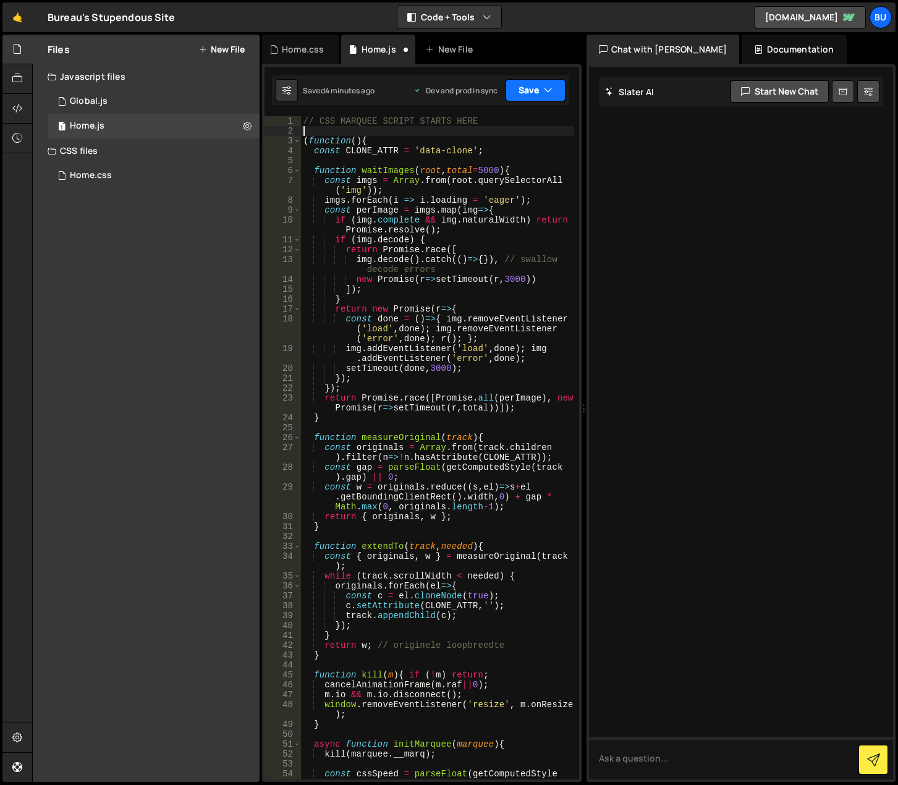
click at [518, 95] on button "Save" at bounding box center [536, 90] width 60 height 22
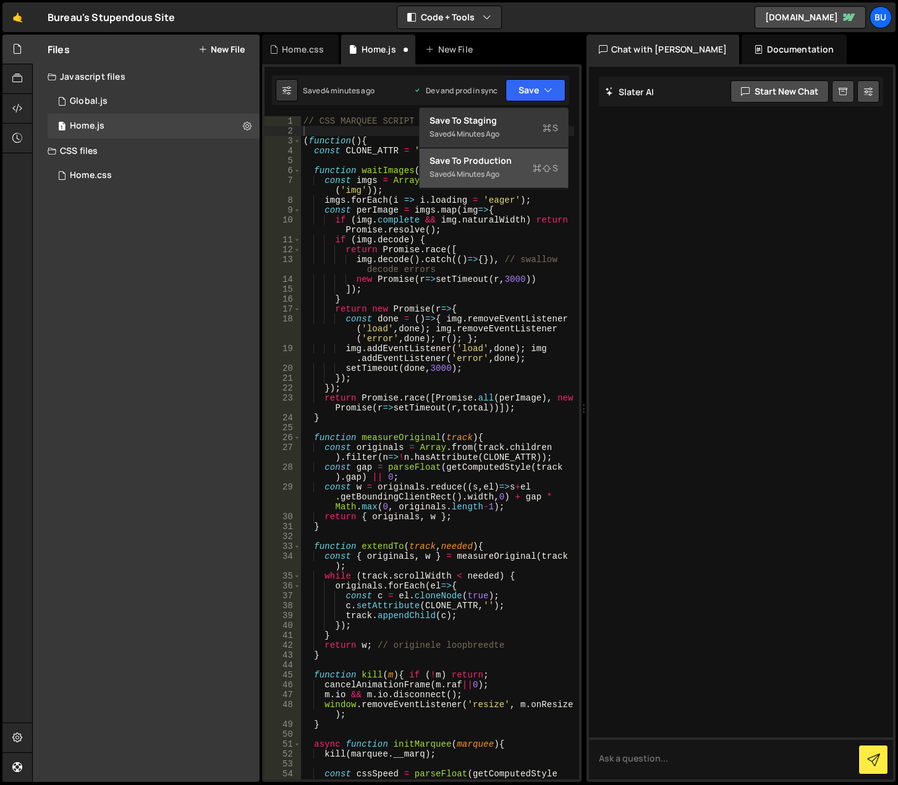
click at [513, 162] on div "Save to Production S" at bounding box center [494, 161] width 129 height 12
